Goal: Task Accomplishment & Management: Use online tool/utility

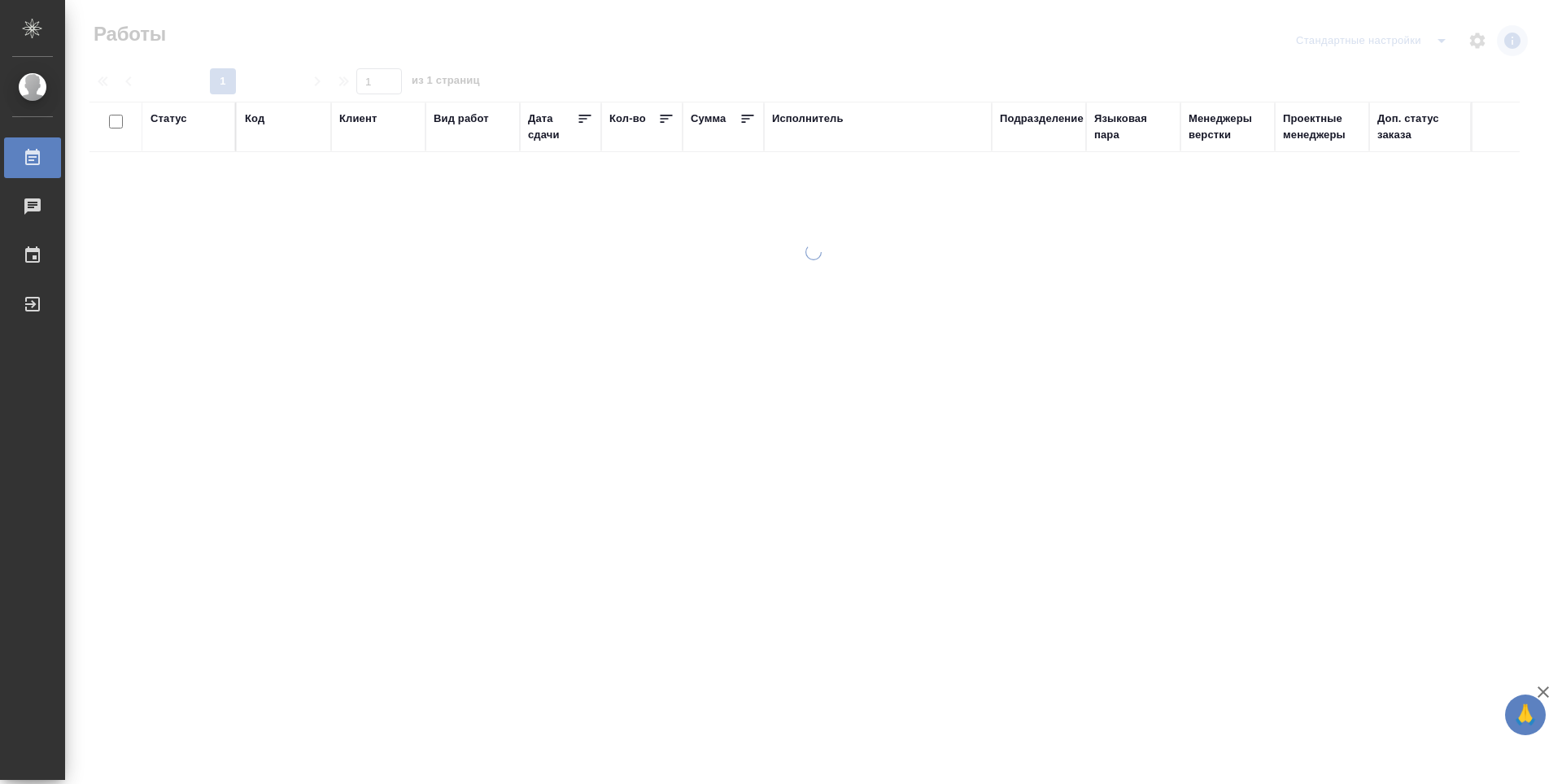
click at [1060, 118] on div "Подразделение" at bounding box center [1041, 118] width 83 height 16
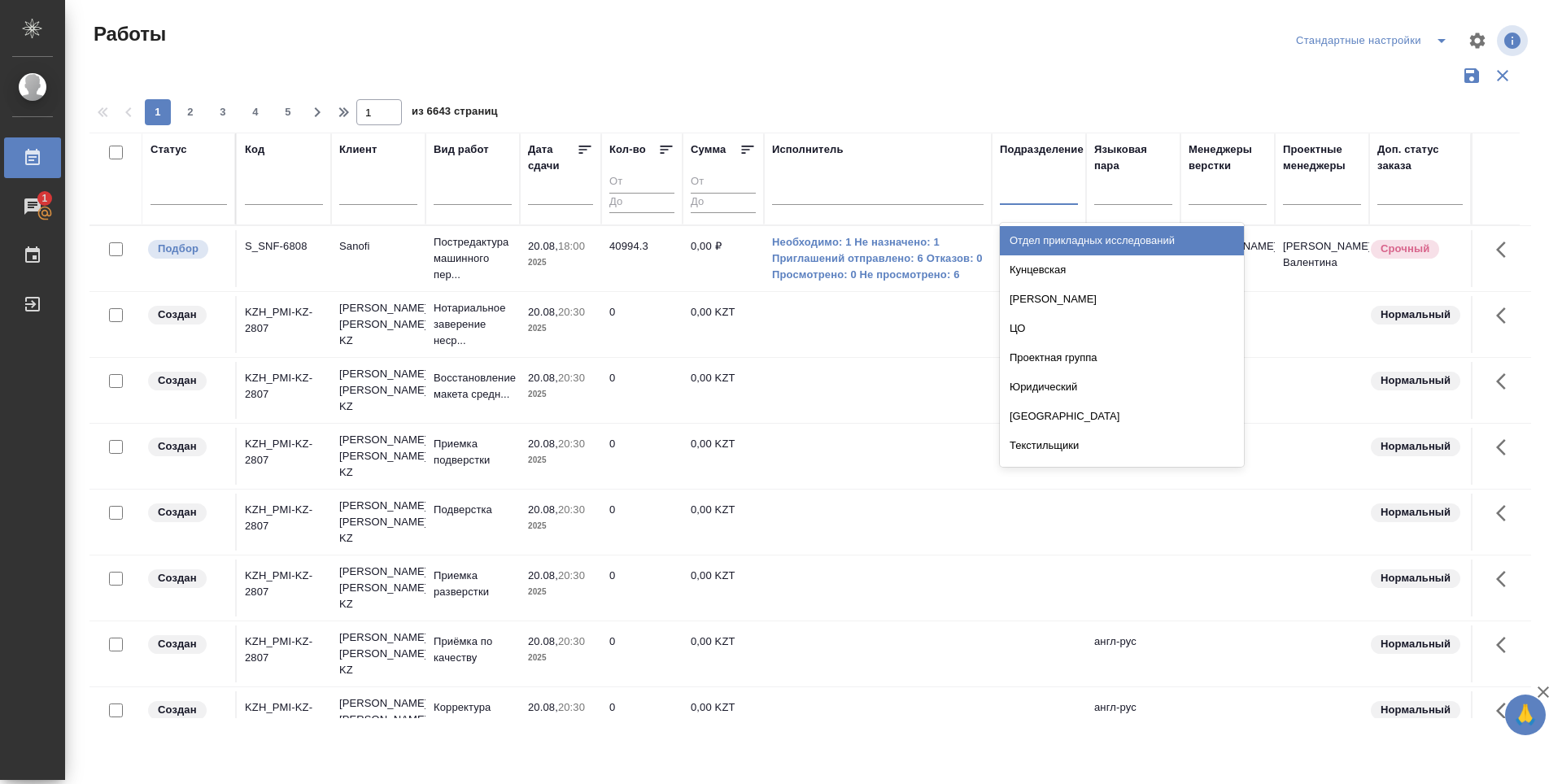
click at [1057, 196] on div at bounding box center [1039, 188] width 78 height 23
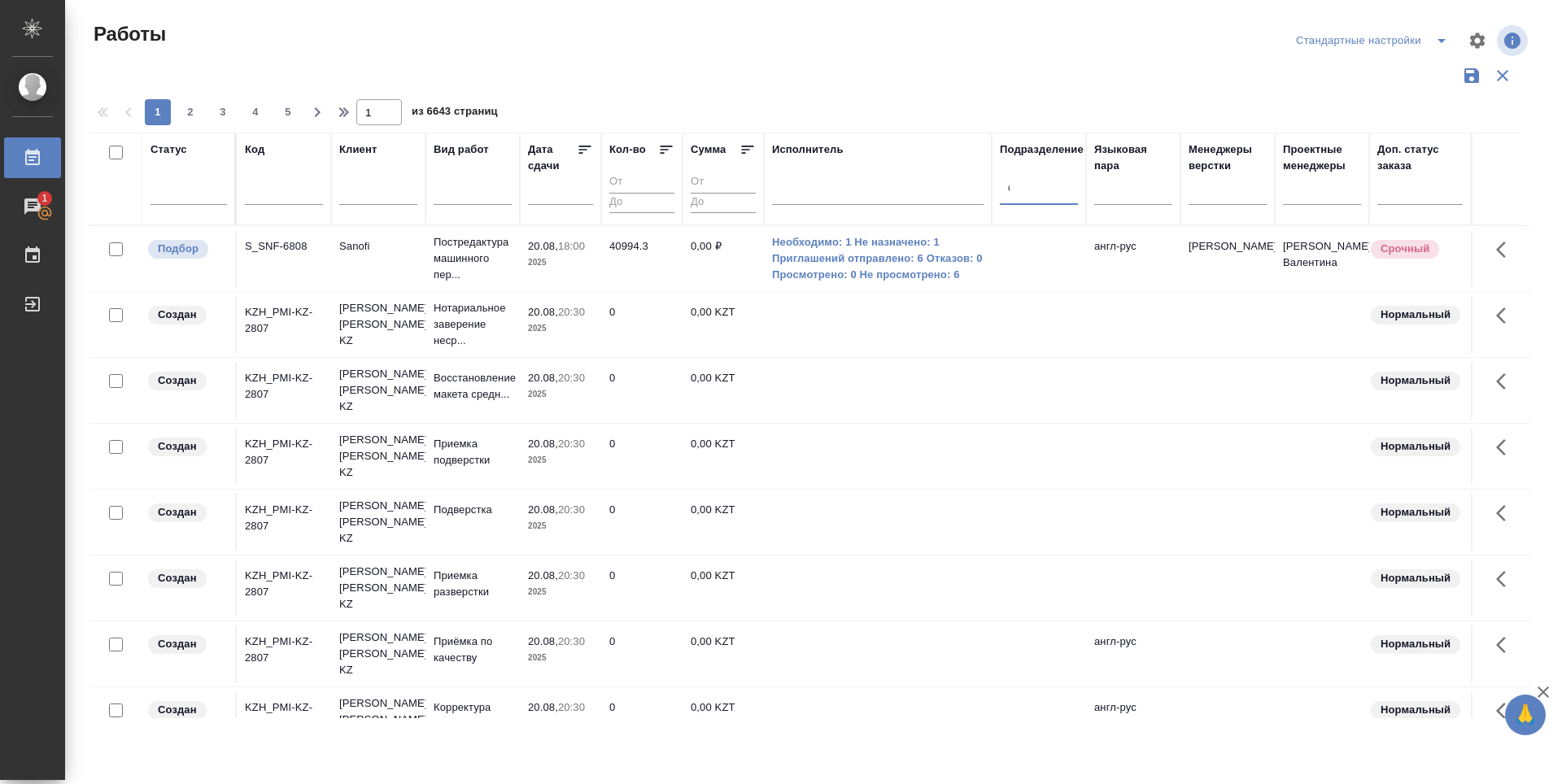
type input "dt"
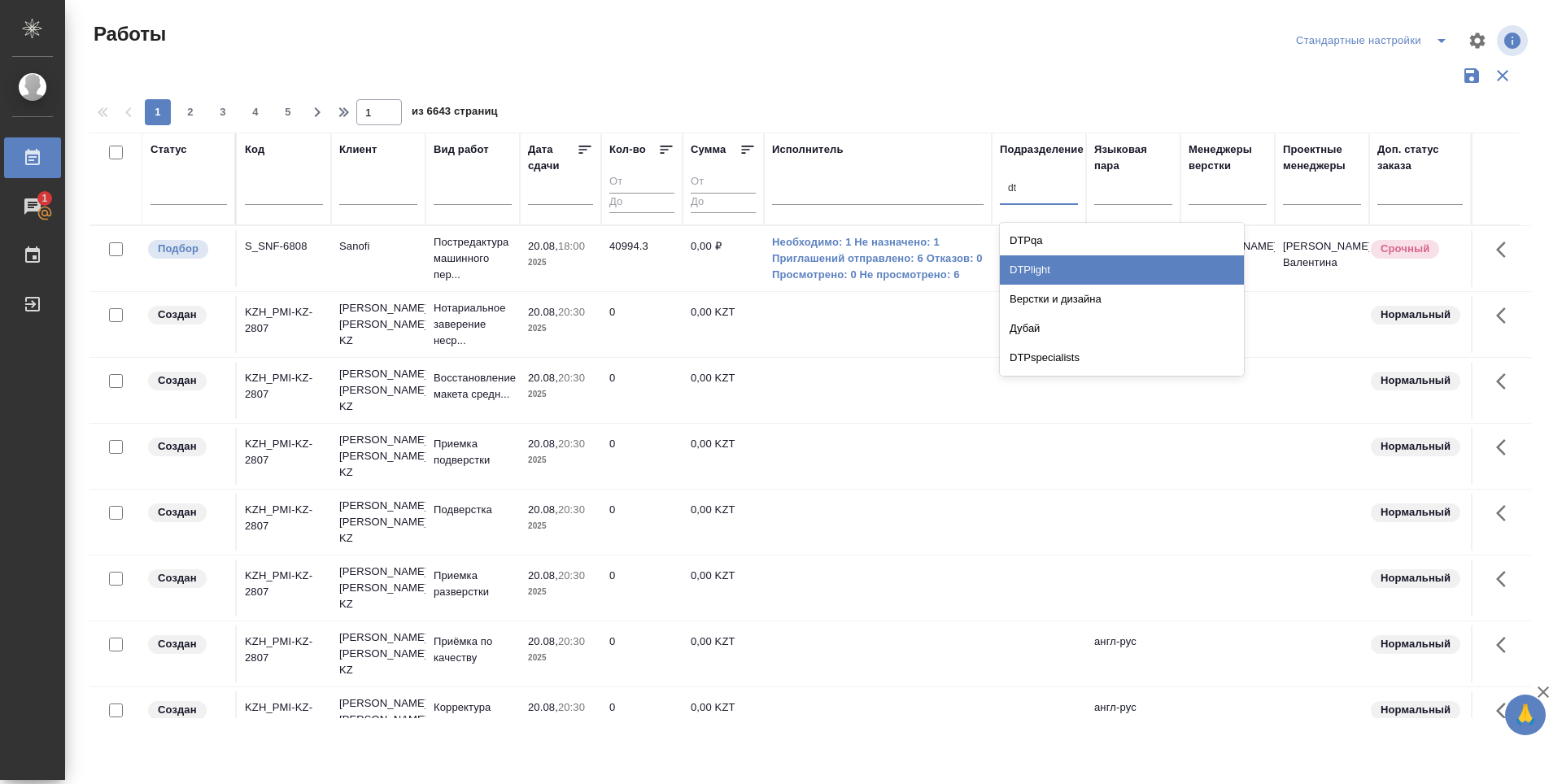
click at [1052, 280] on div "DTPlight" at bounding box center [1121, 269] width 244 height 29
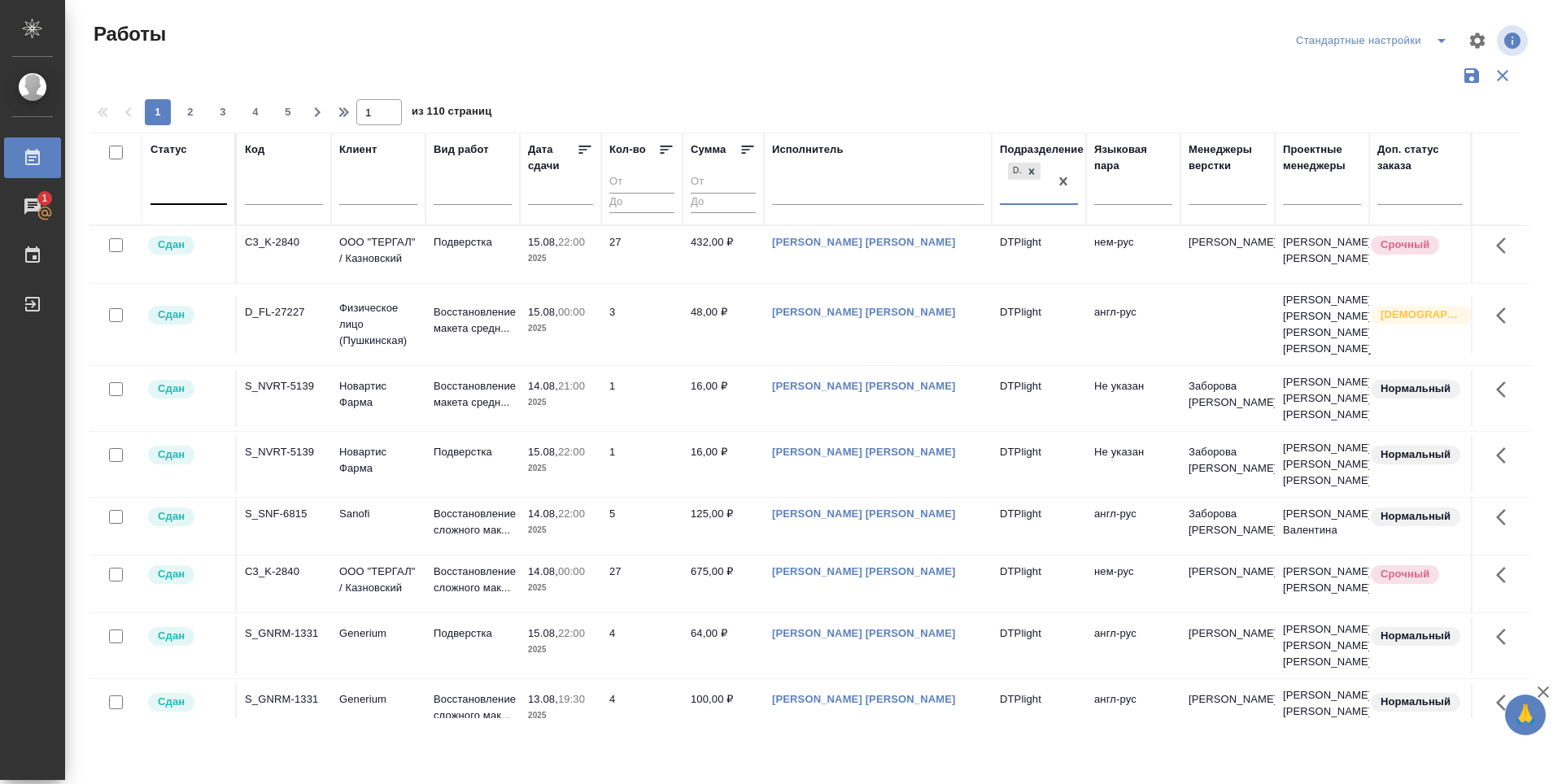
click at [209, 189] on div at bounding box center [189, 188] width 77 height 23
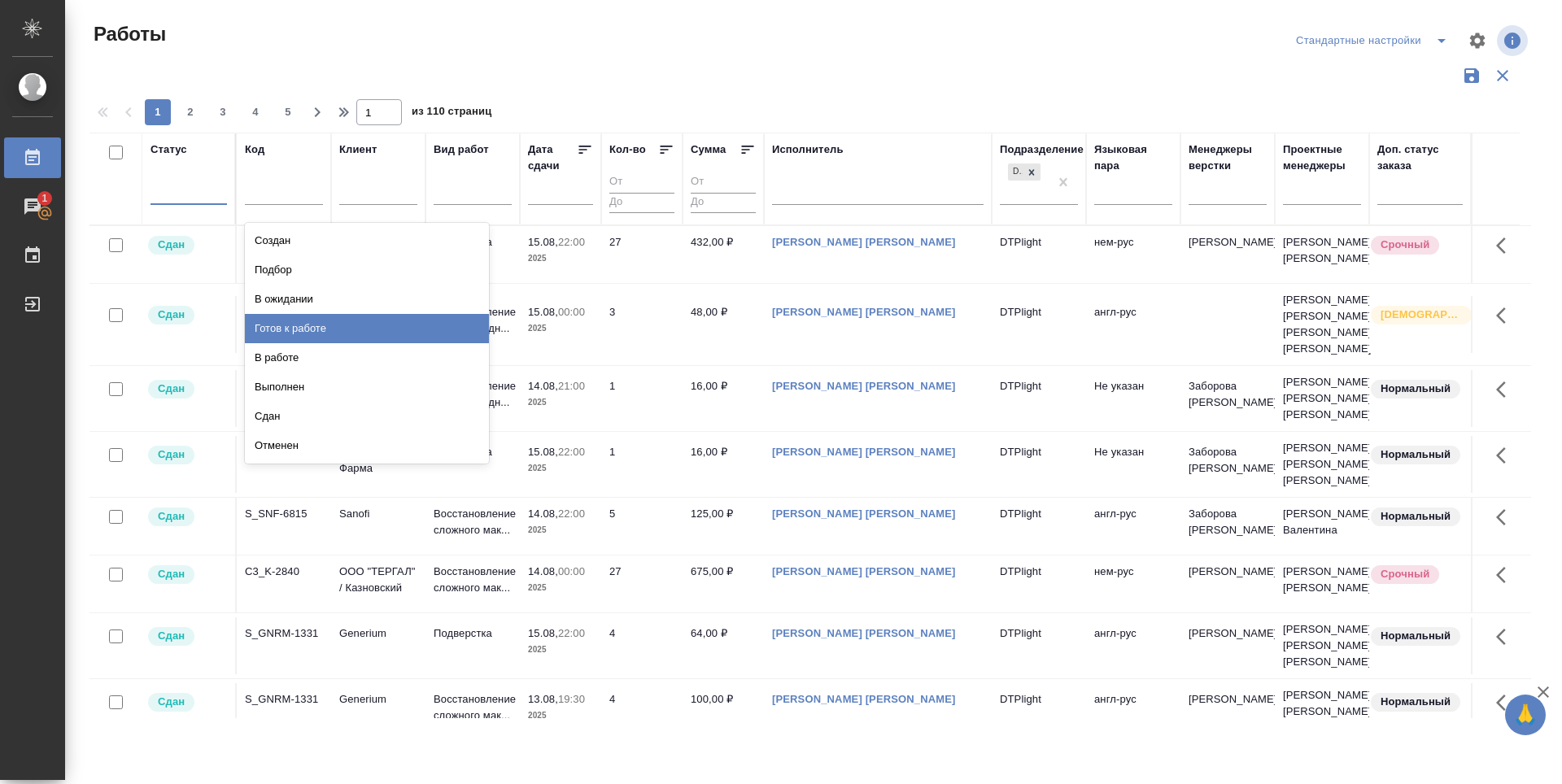
click at [297, 327] on div "Готов к работе" at bounding box center [366, 328] width 244 height 29
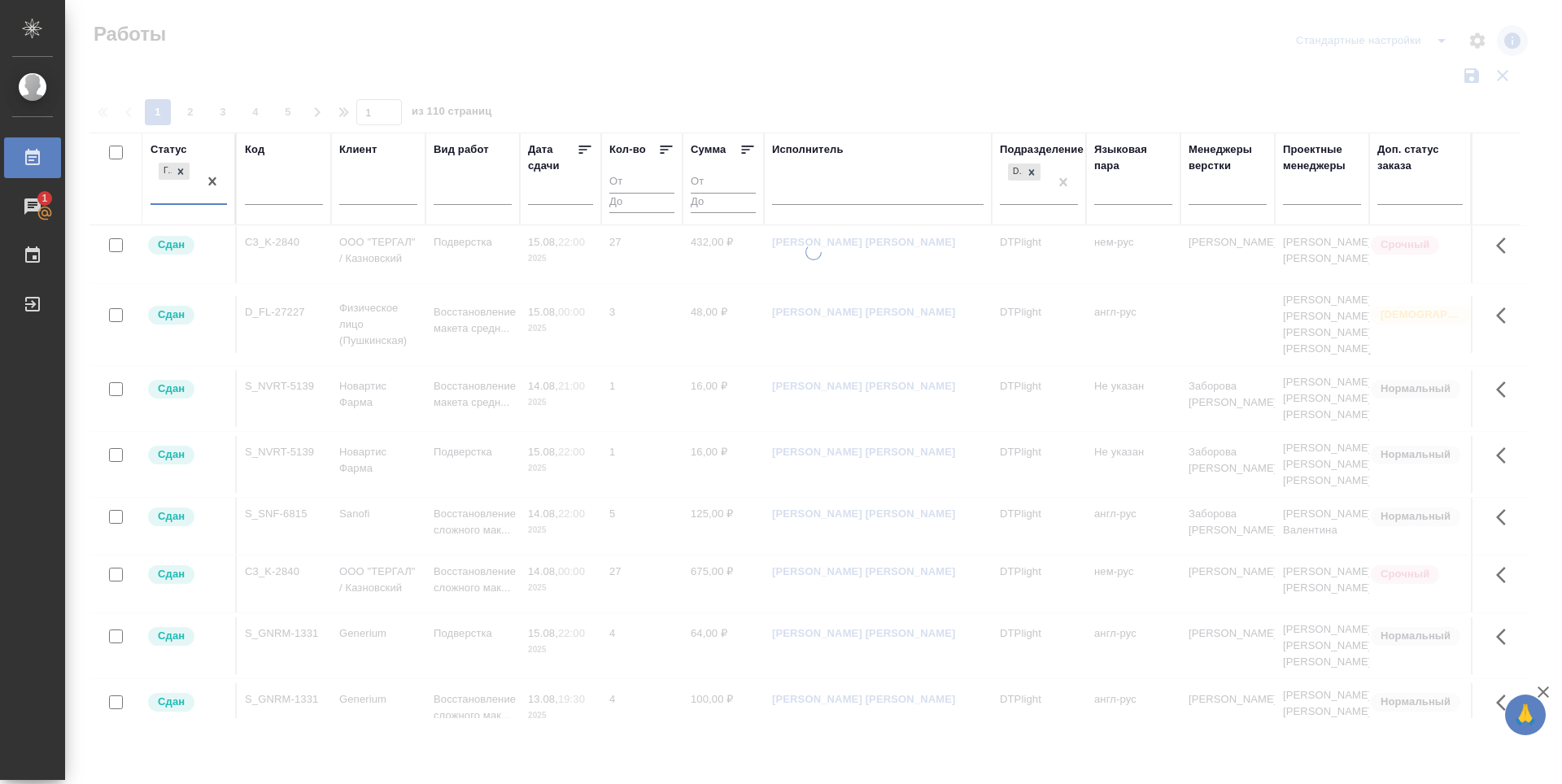
click at [163, 191] on div "Готов к работе" at bounding box center [174, 181] width 48 height 44
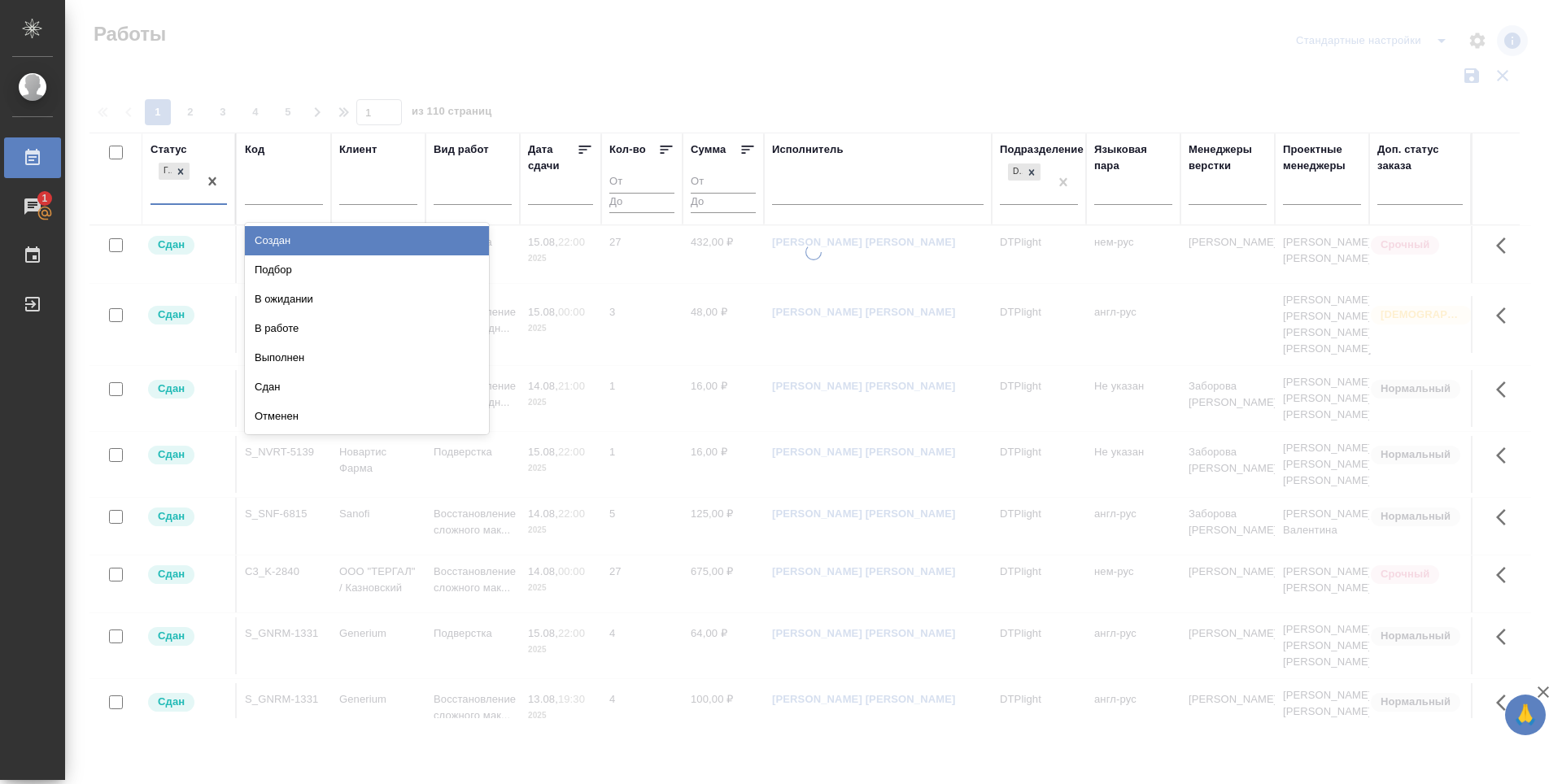
click at [159, 201] on div "Готов к работе" at bounding box center [174, 181] width 48 height 44
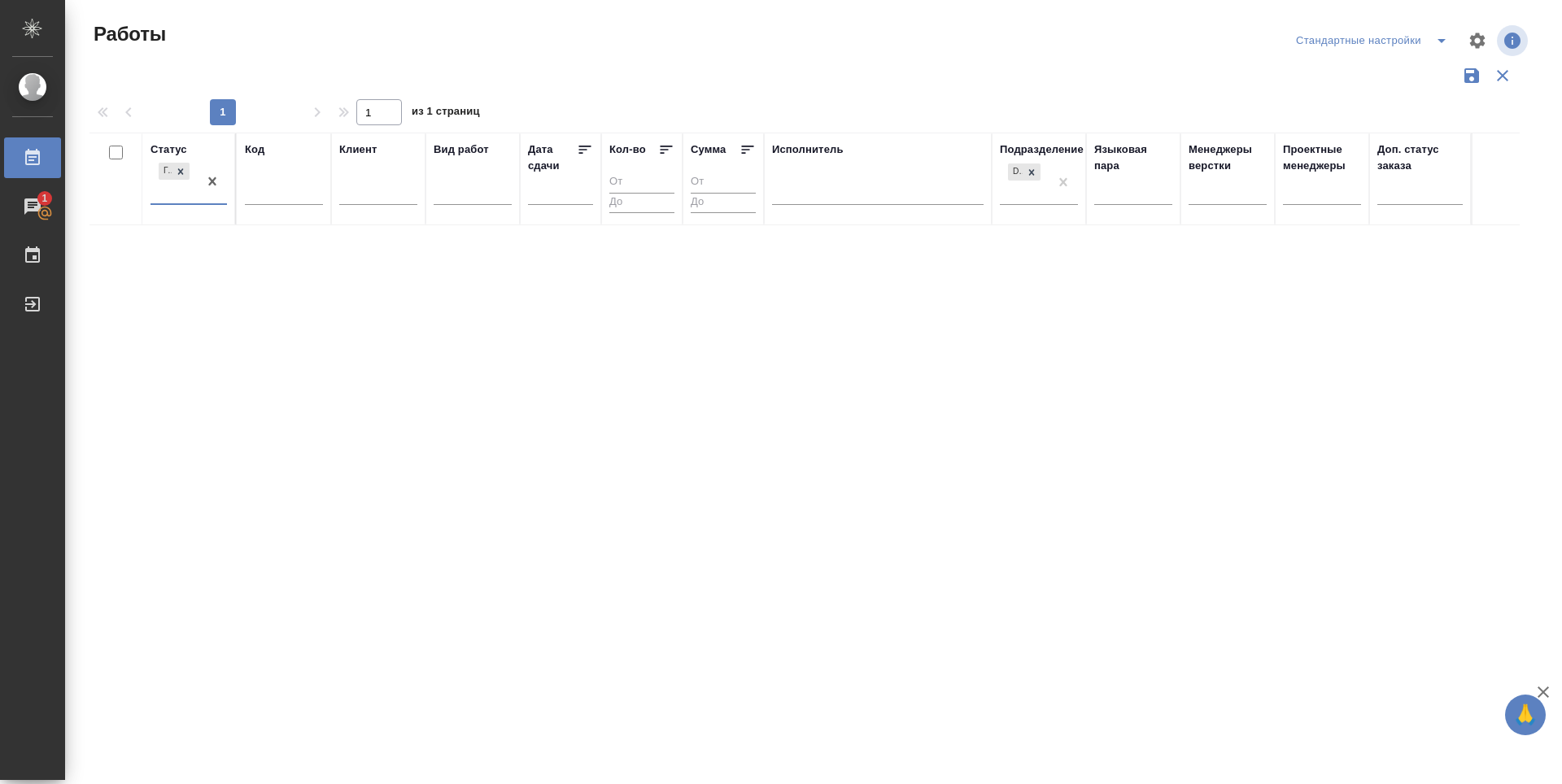
click at [166, 194] on div "Готов к работе" at bounding box center [174, 181] width 48 height 44
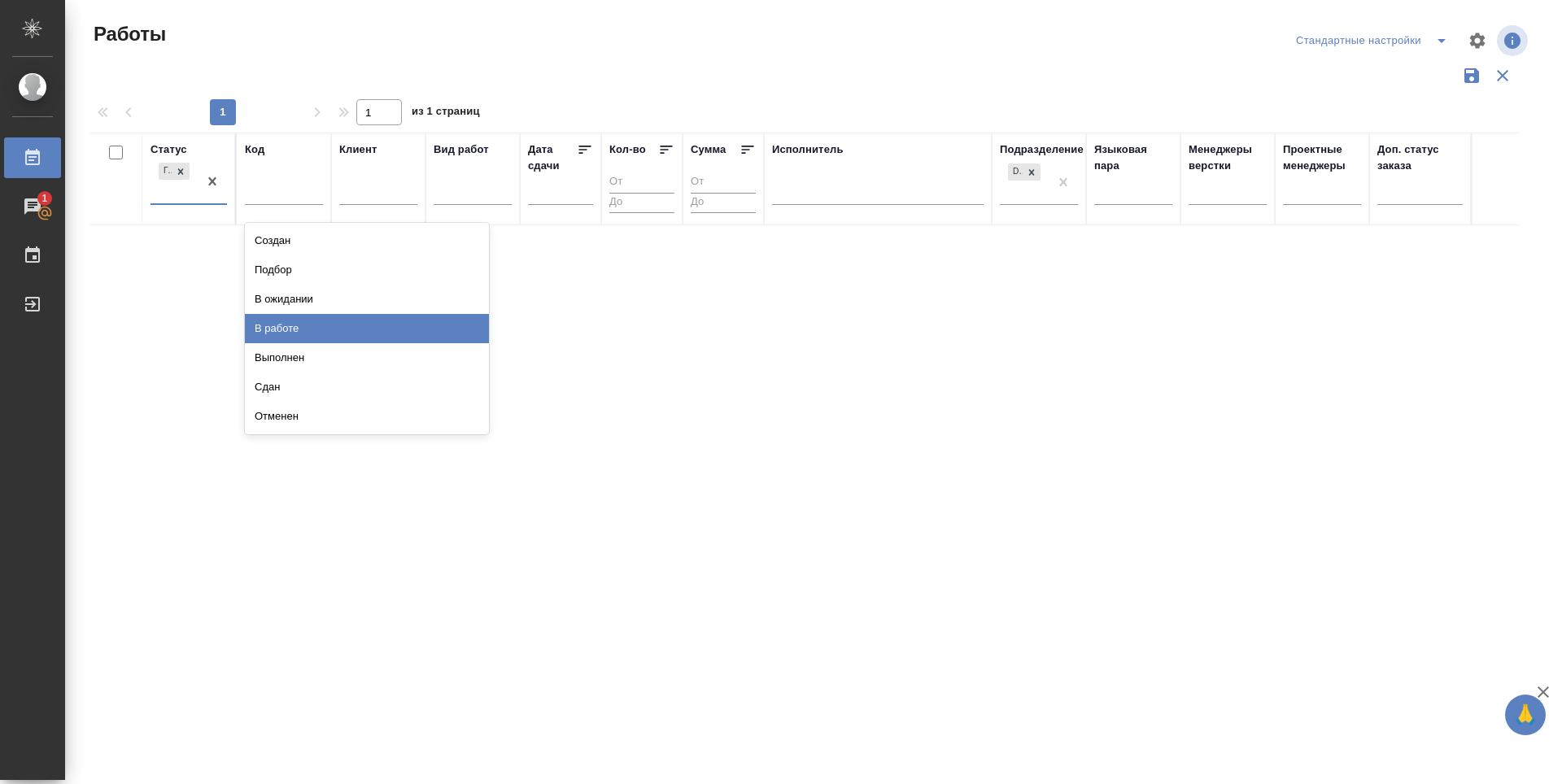
click at [283, 325] on div "В работе" at bounding box center [366, 328] width 244 height 29
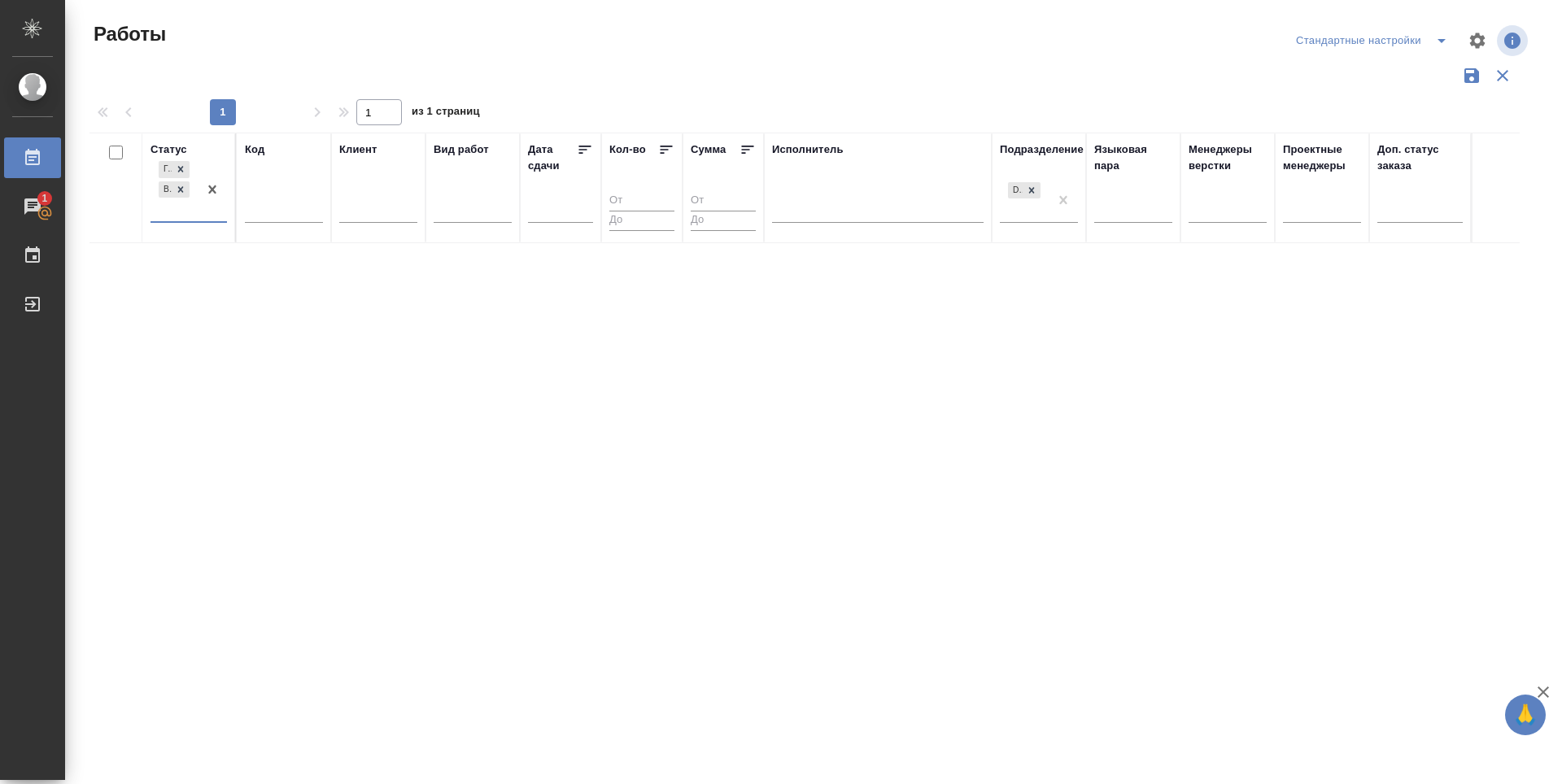
click at [161, 209] on div "Готов к работе В работе" at bounding box center [174, 189] width 48 height 63
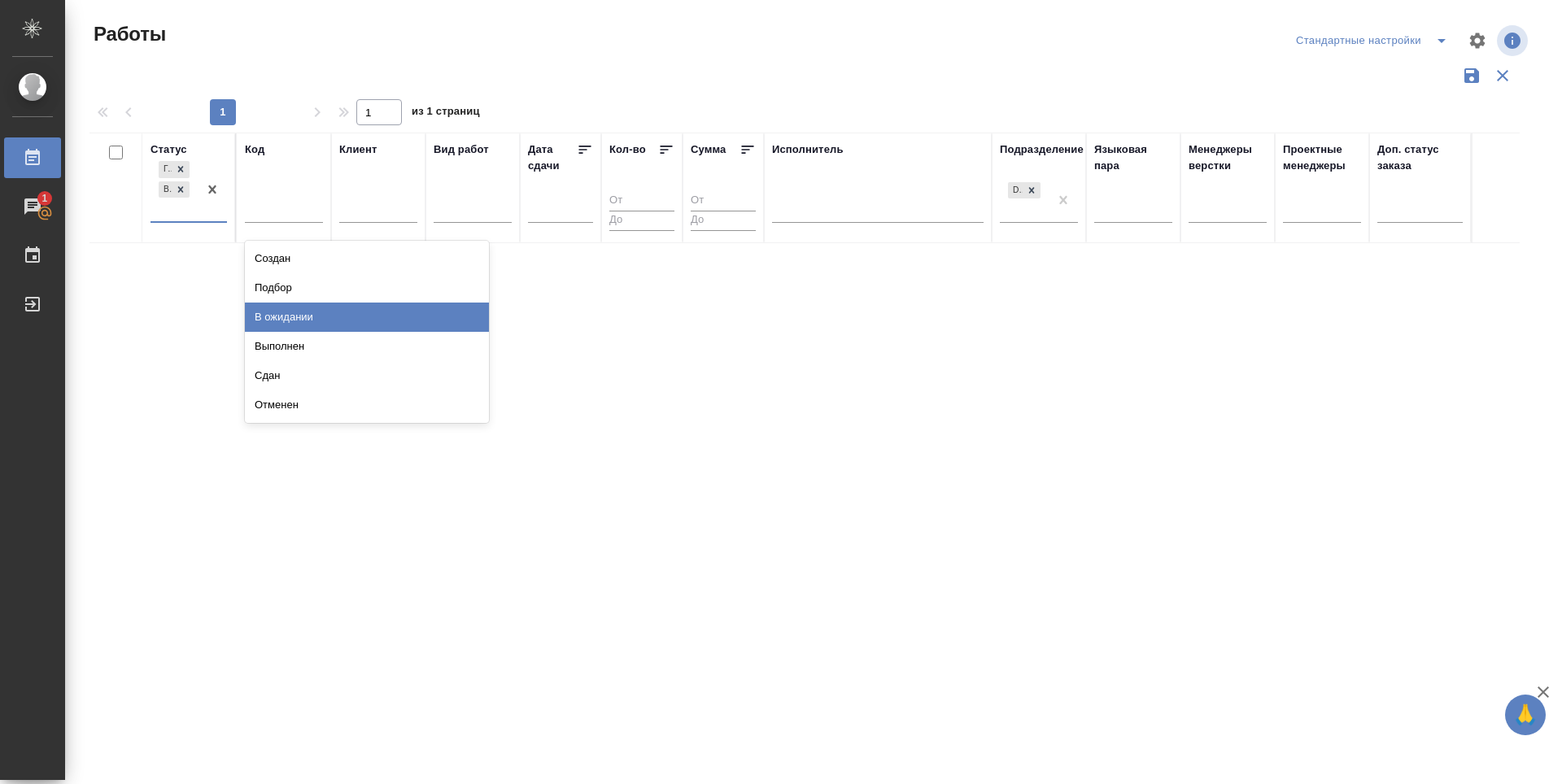
click at [295, 320] on div "В ожидании" at bounding box center [366, 317] width 244 height 29
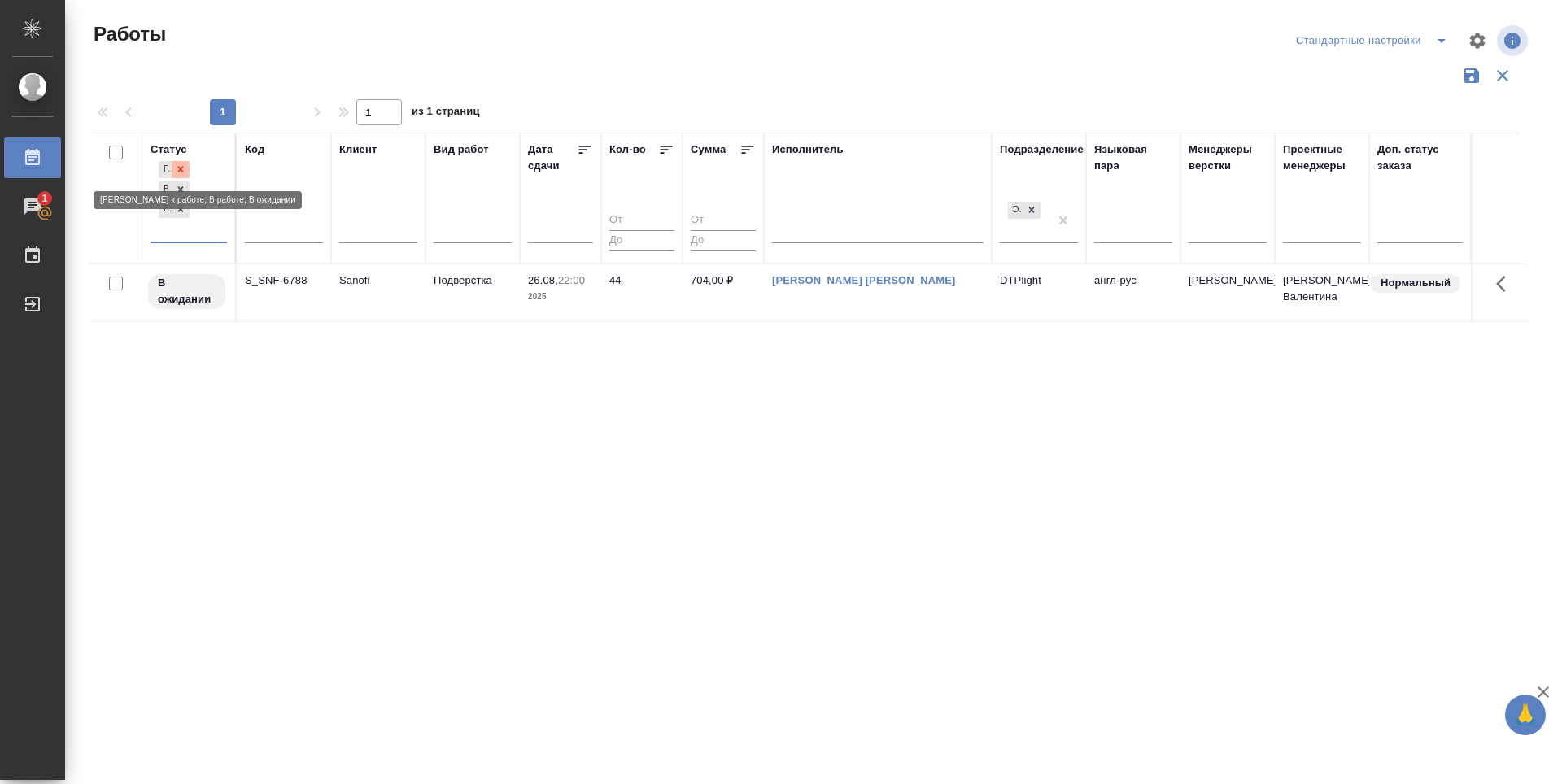
click at [184, 167] on icon at bounding box center [181, 169] width 12 height 12
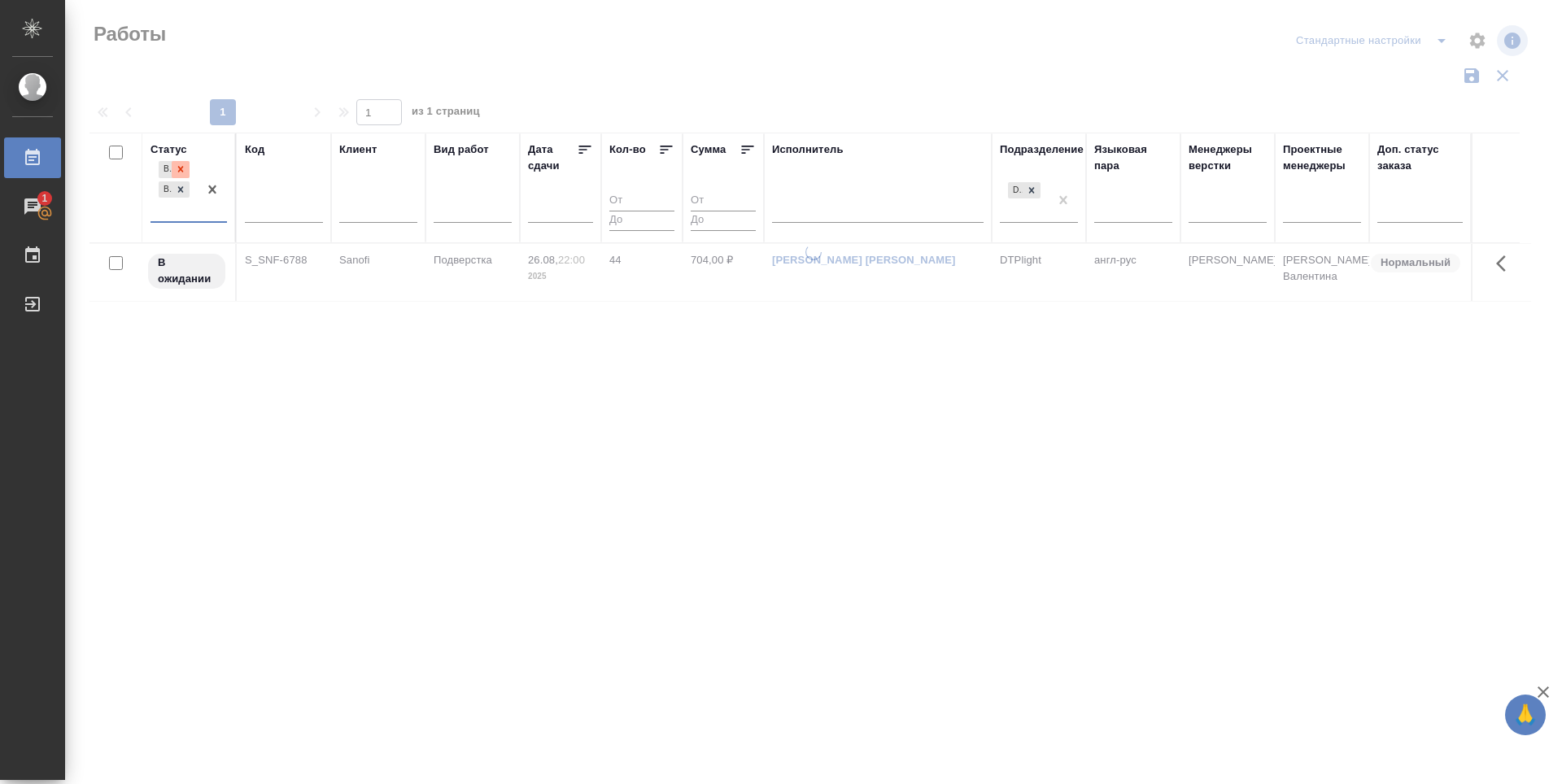
click at [183, 172] on icon at bounding box center [180, 169] width 6 height 6
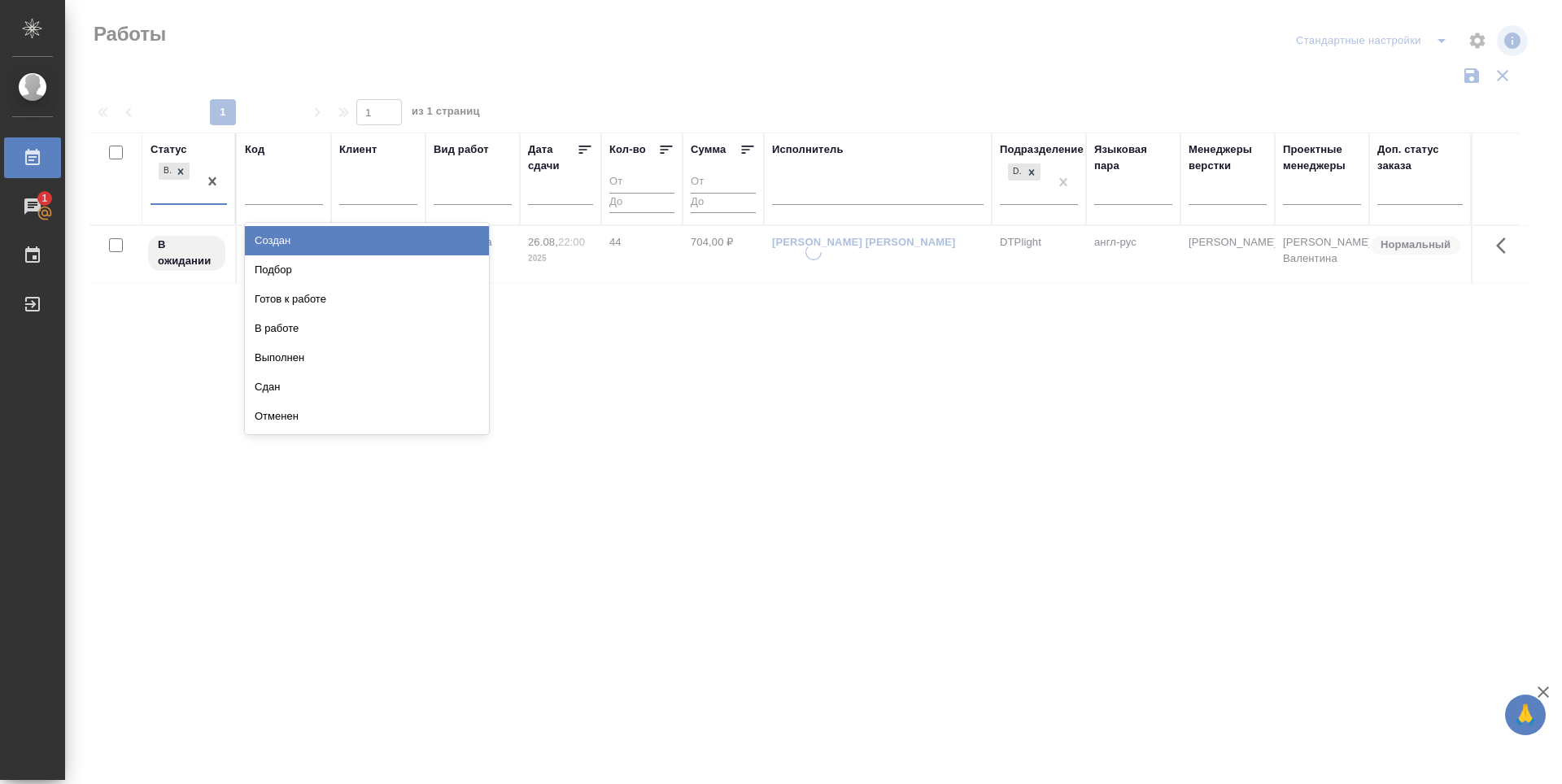
click at [179, 192] on div "В ожидании" at bounding box center [174, 181] width 48 height 44
click at [296, 242] on div "Создан" at bounding box center [366, 240] width 244 height 29
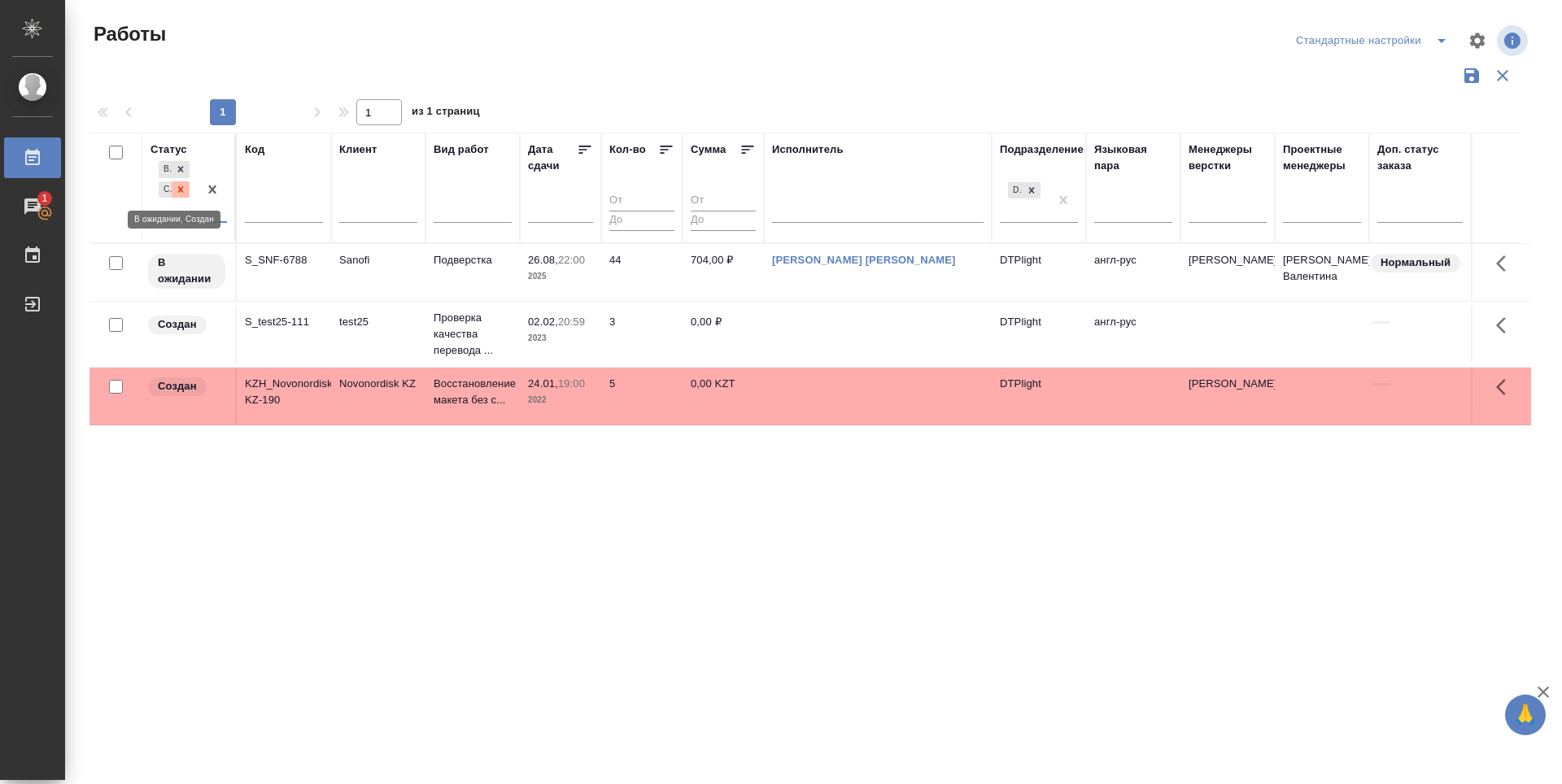
click at [179, 188] on icon at bounding box center [180, 188] width 6 height 6
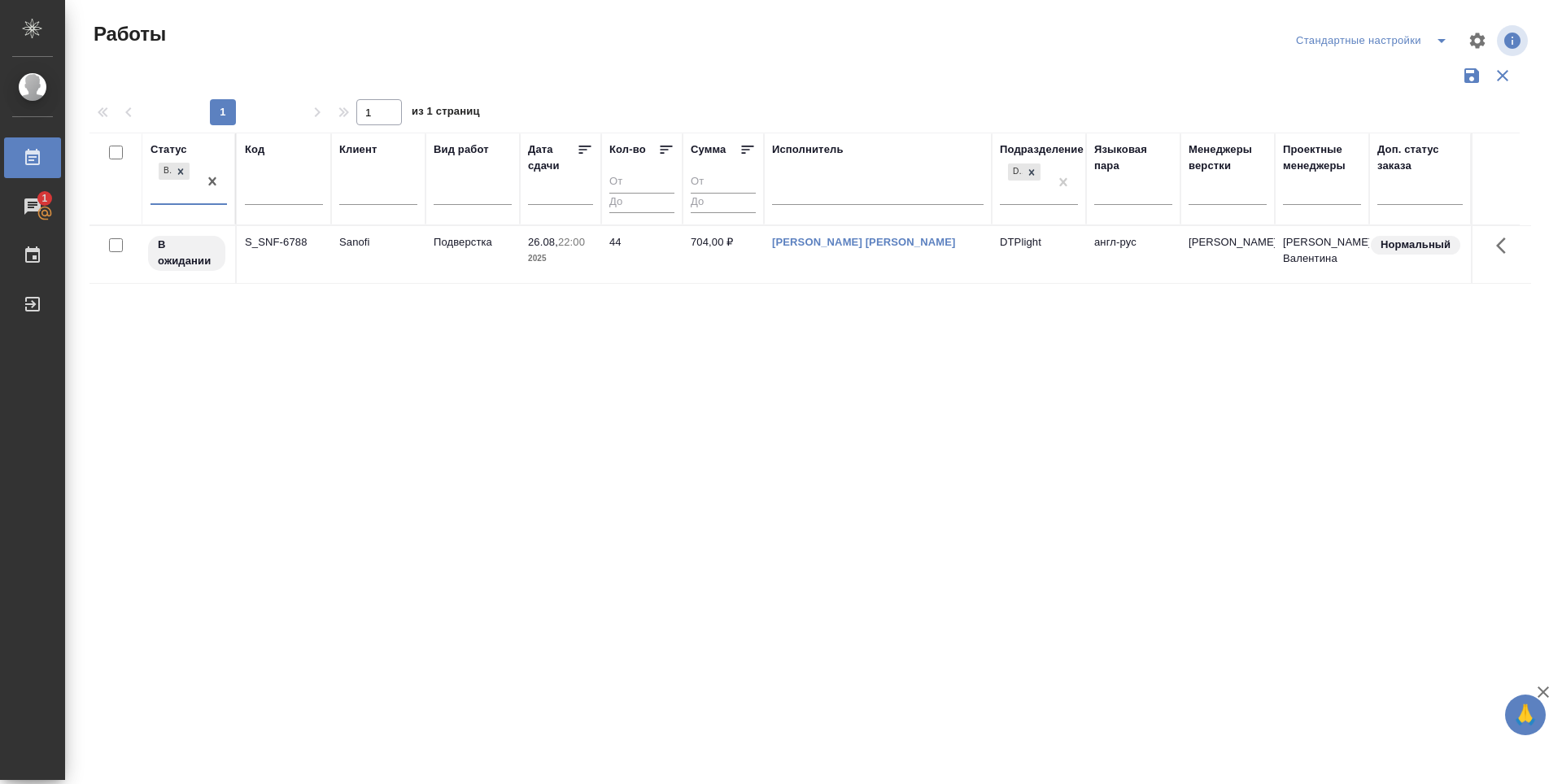
click at [291, 582] on div "Статус option Создан, deselected. 0 results available. Select is focused ,type …" at bounding box center [809, 425] width 1441 height 585
